Goal: Transaction & Acquisition: Subscribe to service/newsletter

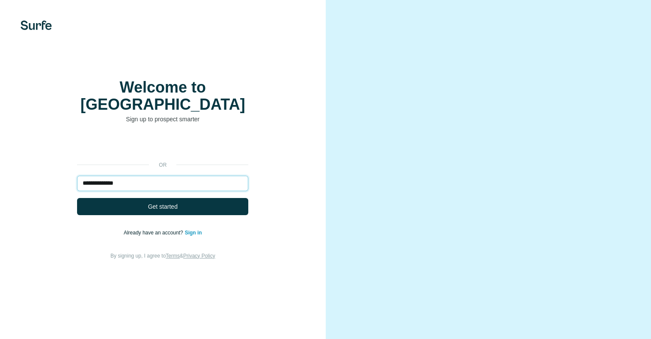
click at [239, 179] on input "**********" at bounding box center [162, 183] width 171 height 15
type input "**********"
click at [77, 198] on button "Get started" at bounding box center [162, 206] width 171 height 17
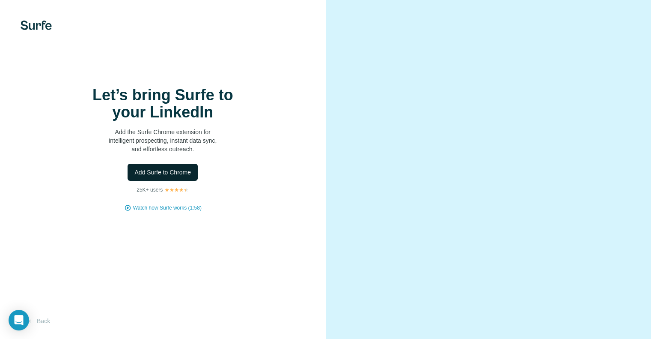
click at [188, 181] on button "Add Surfe to Chrome" at bounding box center [163, 172] width 70 height 17
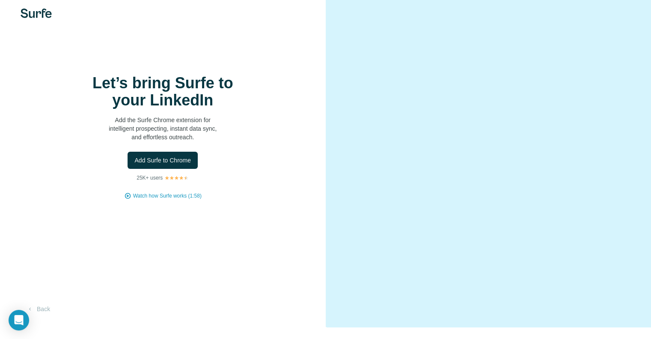
scroll to position [12, 0]
click at [183, 200] on span "Watch how Surfe works (1:58)" at bounding box center [167, 196] width 69 height 8
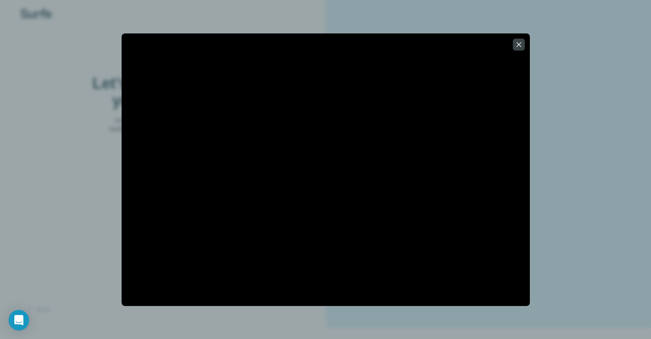
click at [16, 192] on div at bounding box center [325, 169] width 651 height 339
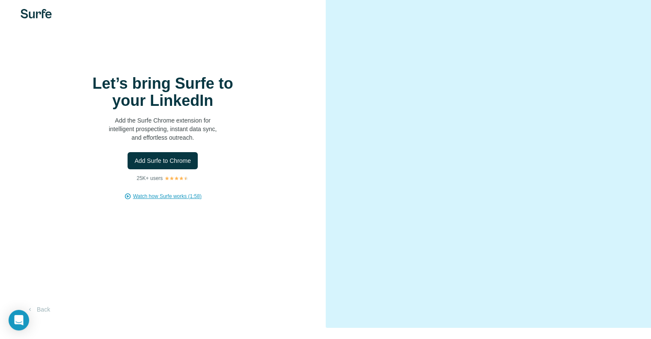
scroll to position [12, 0]
drag, startPoint x: 640, startPoint y: 310, endPoint x: 634, endPoint y: 92, distance: 218.0
click at [475, 88] on video at bounding box center [489, 157] width 278 height 139
click at [181, 164] on span "Add Surfe to Chrome" at bounding box center [162, 160] width 57 height 9
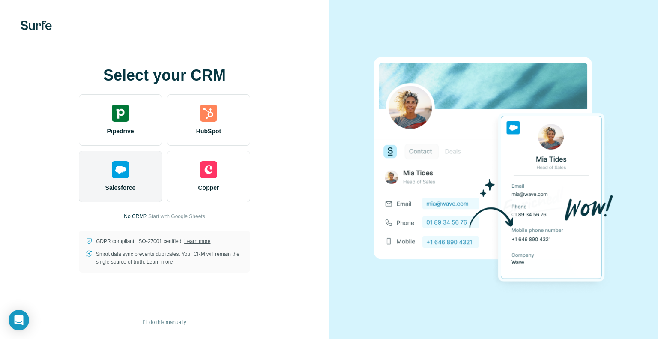
click at [123, 164] on img at bounding box center [120, 169] width 17 height 17
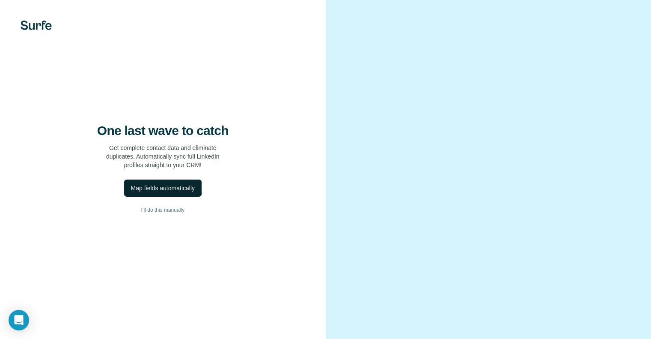
click at [173, 192] on div "Map fields automatically" at bounding box center [163, 188] width 64 height 9
